Goal: Task Accomplishment & Management: Use online tool/utility

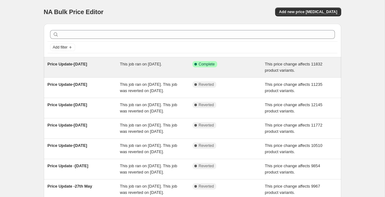
click at [87, 64] on span "Price Update-[DATE]" at bounding box center [68, 64] width 40 height 5
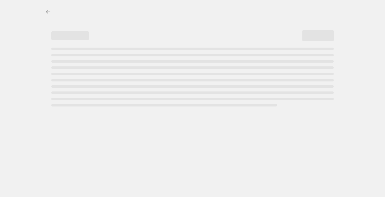
select select "no_change"
select select "pp"
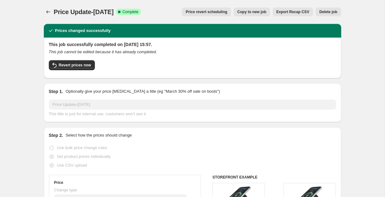
click at [255, 10] on span "Copy to new job" at bounding box center [251, 11] width 29 height 5
select select "no_change"
select select "pp"
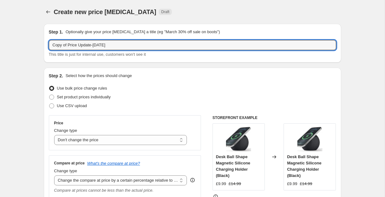
drag, startPoint x: 68, startPoint y: 45, endPoint x: 31, endPoint y: 48, distance: 37.1
drag, startPoint x: 119, startPoint y: 46, endPoint x: 79, endPoint y: 45, distance: 39.7
click at [79, 45] on input "Price Update-[DATE]" at bounding box center [192, 45] width 287 height 10
type input "Price Update-[DATE]"
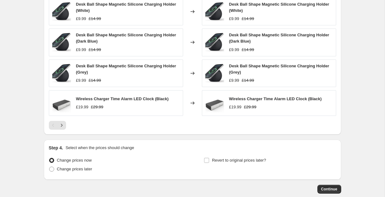
scroll to position [445, 0]
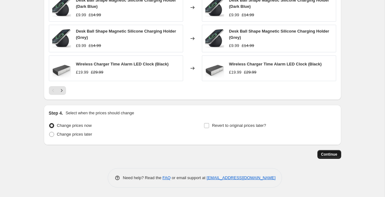
click at [334, 154] on span "Continue" at bounding box center [329, 154] width 16 height 5
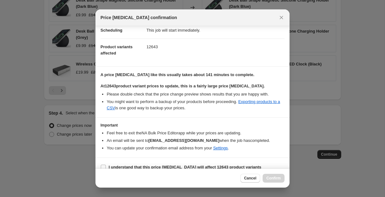
scroll to position [63, 0]
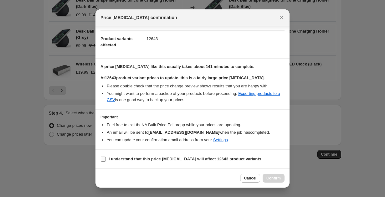
click at [104, 160] on input "I understand that this price [MEDICAL_DATA] will affect 12643 product variants" at bounding box center [103, 158] width 5 height 5
checkbox input "true"
click at [273, 176] on span "Confirm" at bounding box center [273, 178] width 14 height 5
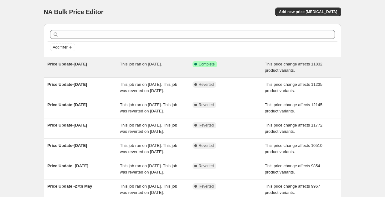
click at [87, 63] on span "Price Update-September 25th" at bounding box center [68, 64] width 40 height 5
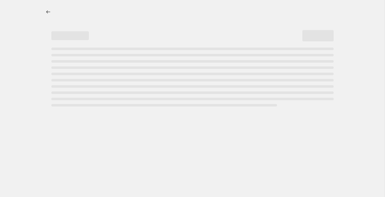
select select "no_change"
select select "pp"
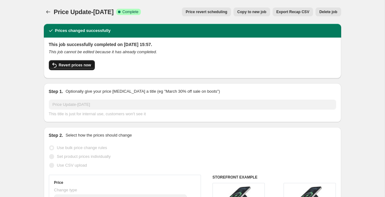
click at [78, 64] on span "Revert prices now" at bounding box center [75, 65] width 32 height 5
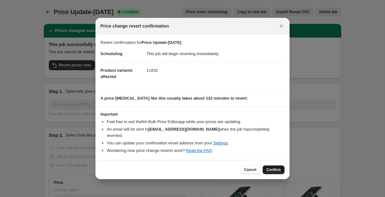
click at [273, 167] on span "Confirm" at bounding box center [273, 169] width 14 height 5
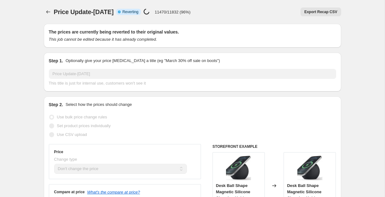
select select "no_change"
select select "pp"
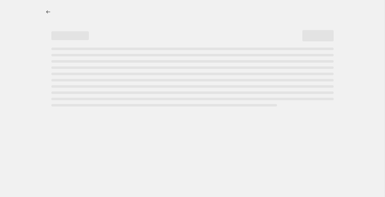
select select "no_change"
select select "pp"
